Goal: Information Seeking & Learning: Compare options

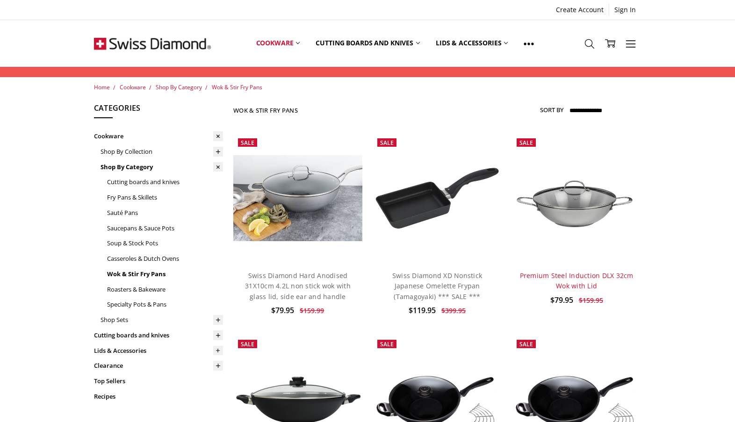
click at [568, 278] on link "Premium Steel Induction DLX 32cm Wok with Lid" at bounding box center [577, 280] width 114 height 19
click at [261, 271] on link "Swiss Diamond Hard Anodised 31X10cm 4.2L non stick wok with glass lid, side ear…" at bounding box center [298, 286] width 106 height 30
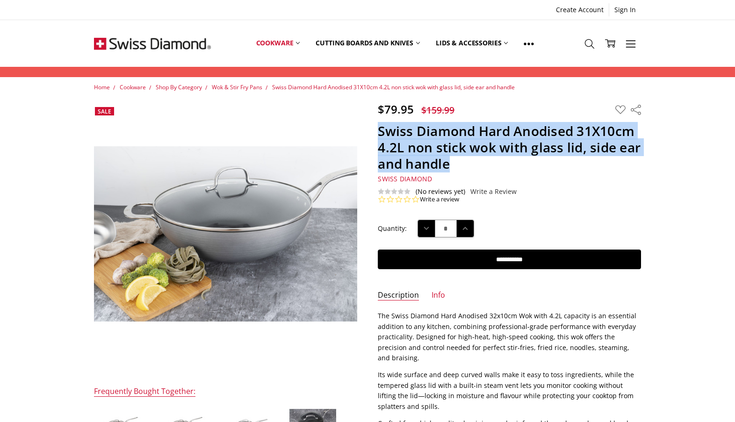
drag, startPoint x: 378, startPoint y: 131, endPoint x: 456, endPoint y: 171, distance: 87.8
click at [456, 171] on h1 "Swiss Diamond Hard Anodised 31X10cm 4.2L non stick wok with glass lid, side ear…" at bounding box center [509, 147] width 263 height 49
copy h1 "Swiss Diamond Hard Anodised 31X10cm 4.2L non stick wok with glass lid, side ear…"
drag, startPoint x: 378, startPoint y: 110, endPoint x: 452, endPoint y: 114, distance: 74.4
click at [452, 114] on div "$79.95 $159.99 MSRP:" at bounding box center [419, 109] width 82 height 15
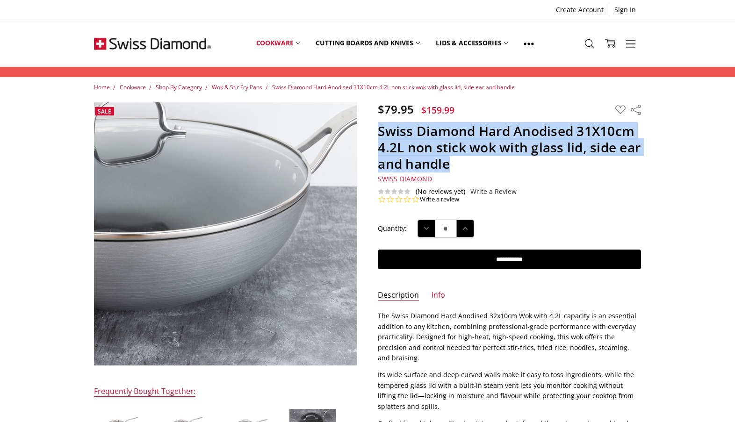
copy div "$79.95 $159.99"
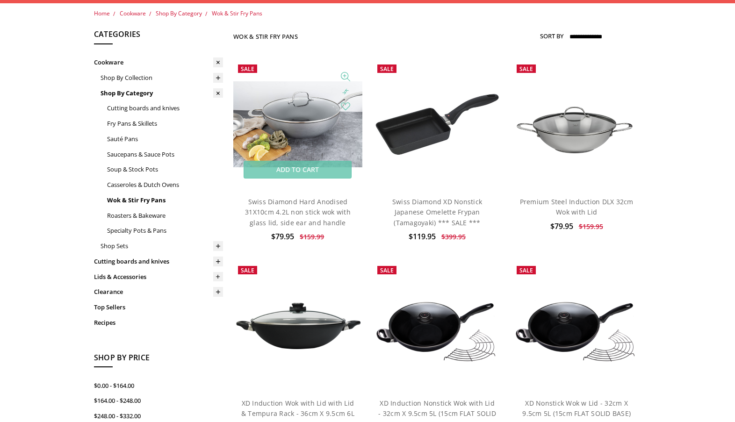
scroll to position [109, 0]
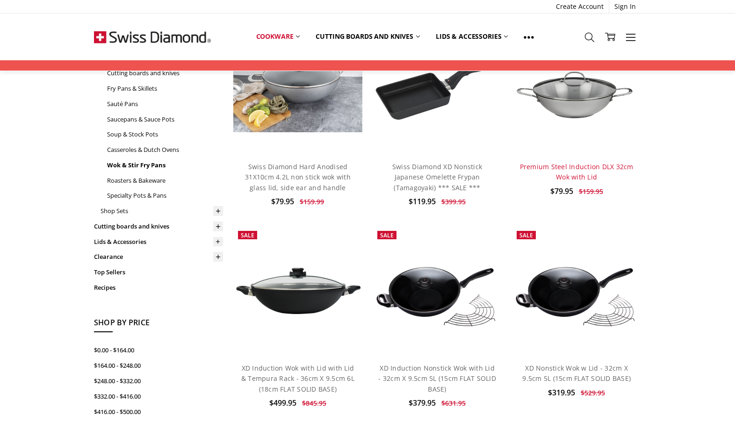
click at [557, 172] on link "Premium Steel Induction DLX 32cm Wok with Lid" at bounding box center [577, 171] width 114 height 19
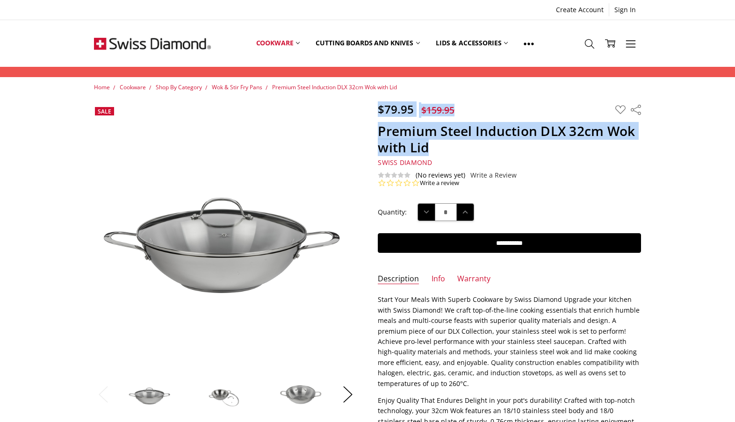
drag, startPoint x: 379, startPoint y: 107, endPoint x: 438, endPoint y: 142, distance: 68.4
click at [438, 142] on section "$79.95 $159.95 MSRP: You save Add to Wish List" at bounding box center [509, 144] width 284 height 85
copy section "$79.95 $159.95 MSRP: You save Add to Wish List Create New Wish List Share Premi…"
